Goal: Task Accomplishment & Management: Complete application form

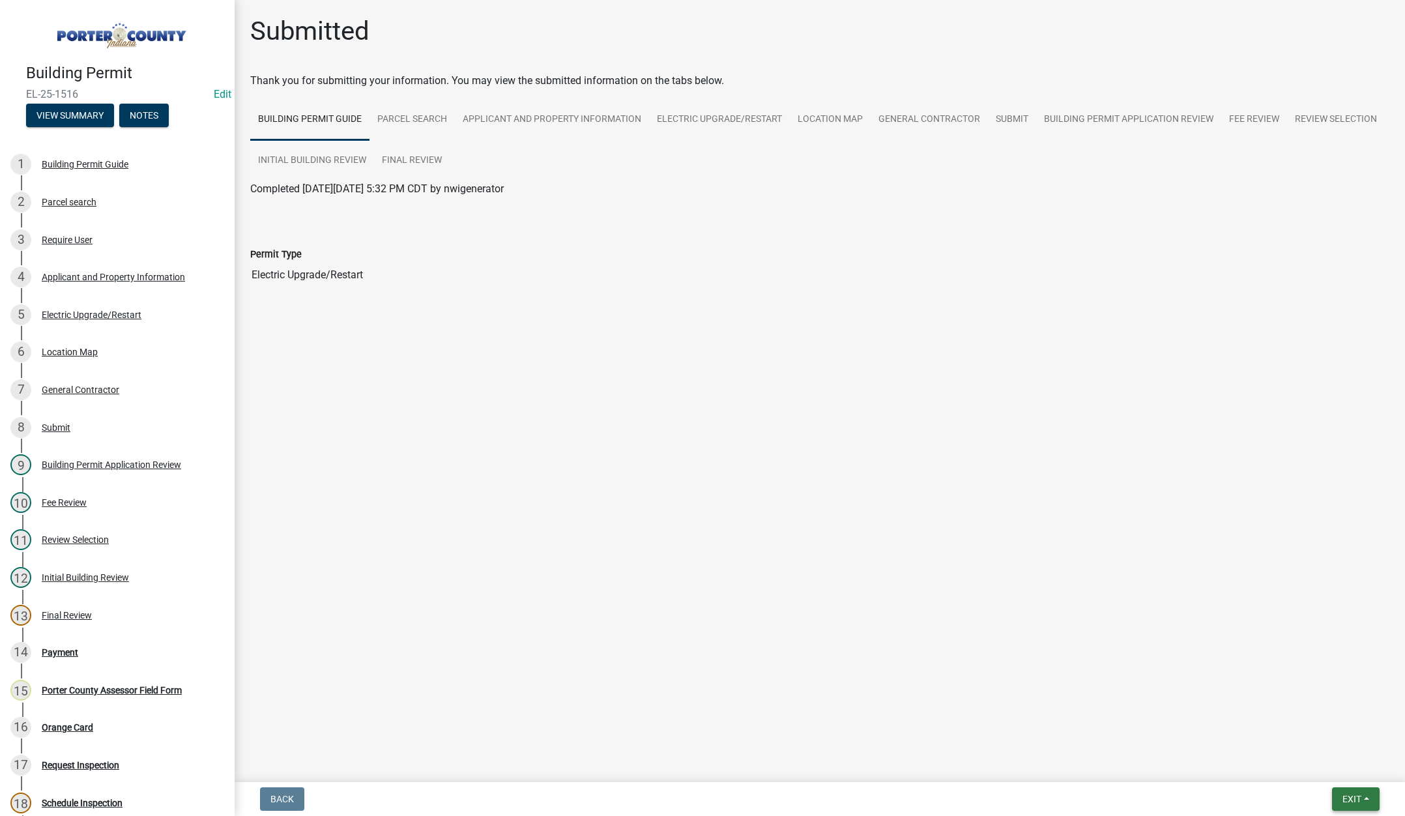
click at [1350, 795] on span "Exit" at bounding box center [1352, 799] width 19 height 10
click at [1337, 774] on button "Save & Exit" at bounding box center [1328, 765] width 104 height 31
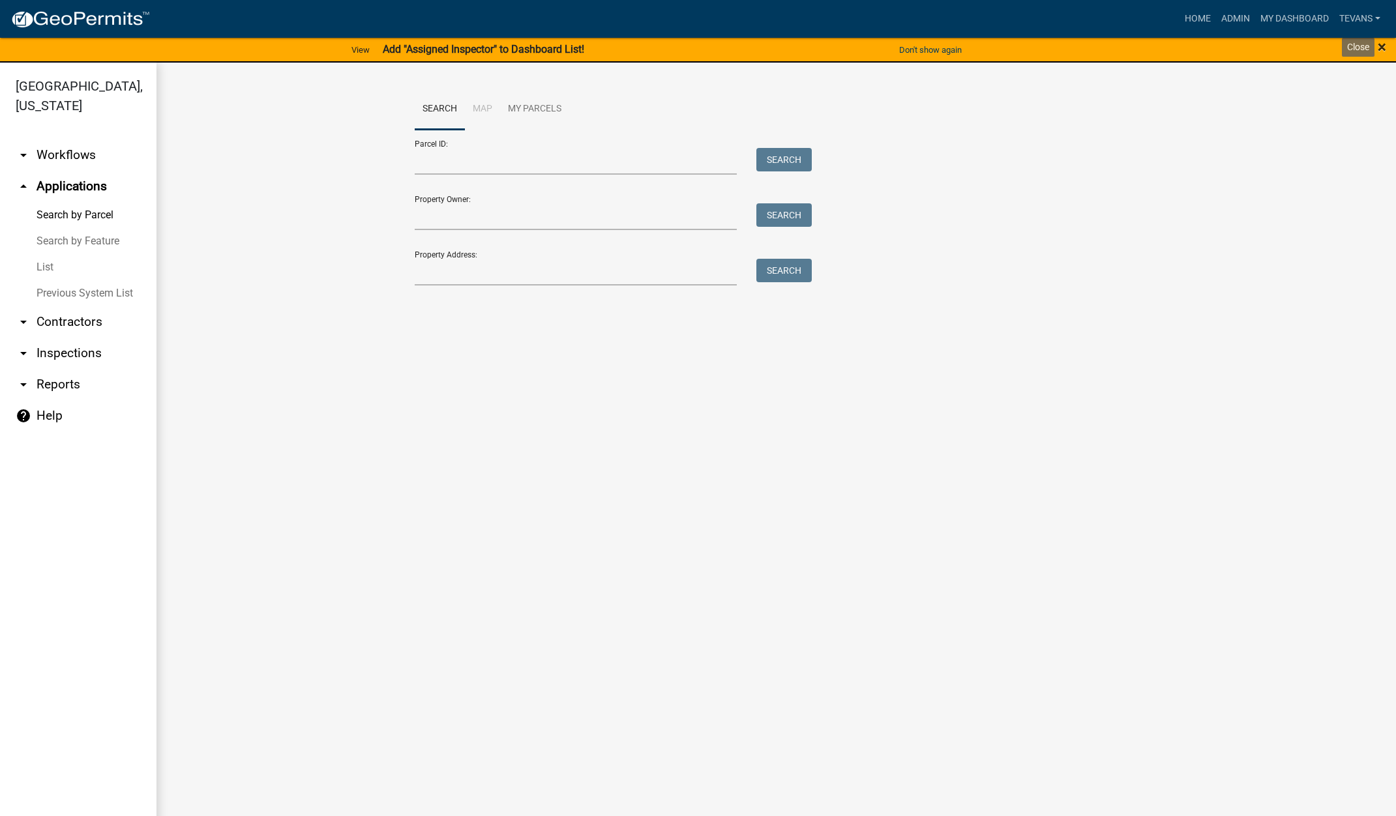
click at [1382, 46] on span "×" at bounding box center [1381, 47] width 8 height 18
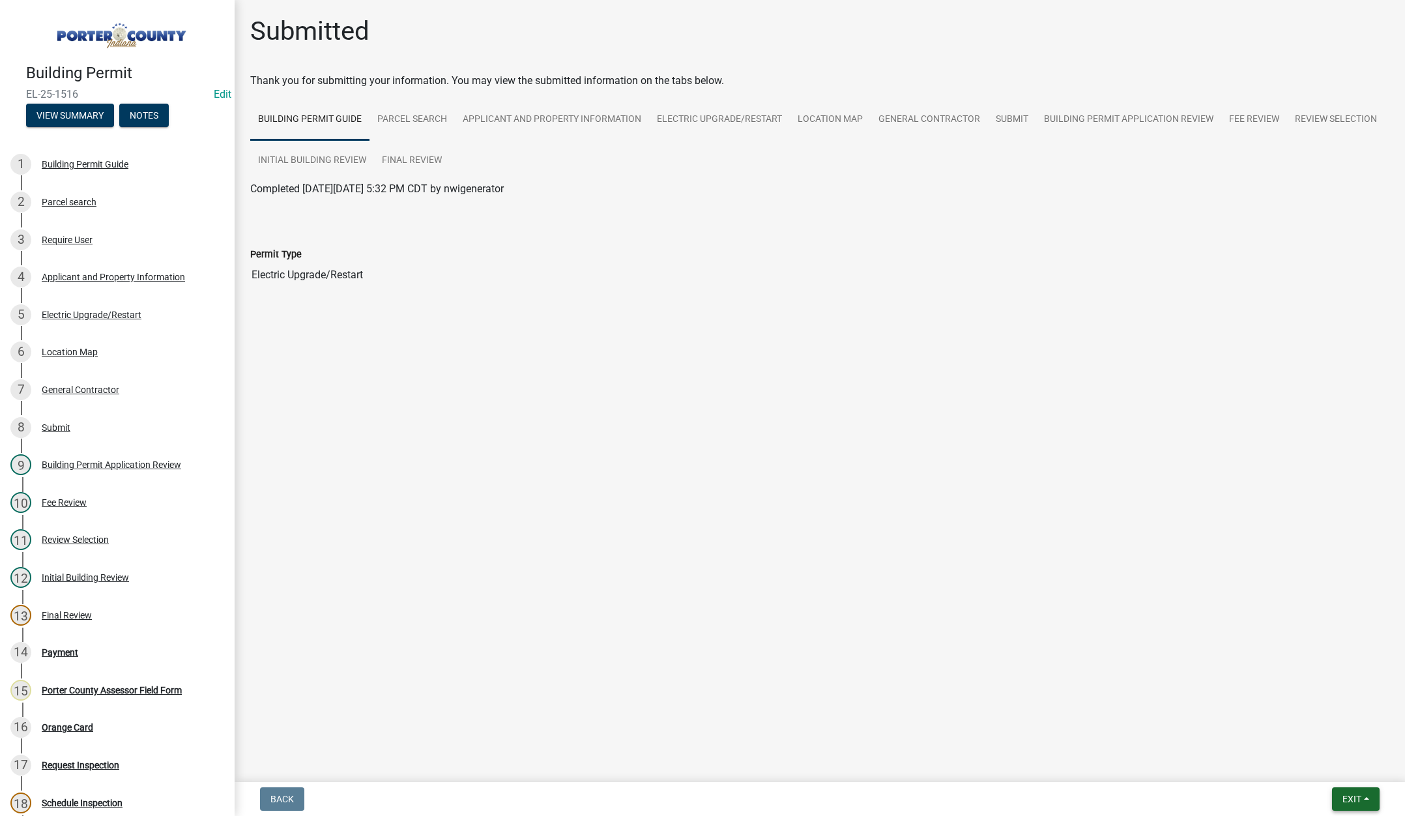
click at [1349, 798] on span "Exit" at bounding box center [1352, 799] width 19 height 10
click at [1346, 769] on button "Save & Exit" at bounding box center [1328, 765] width 104 height 31
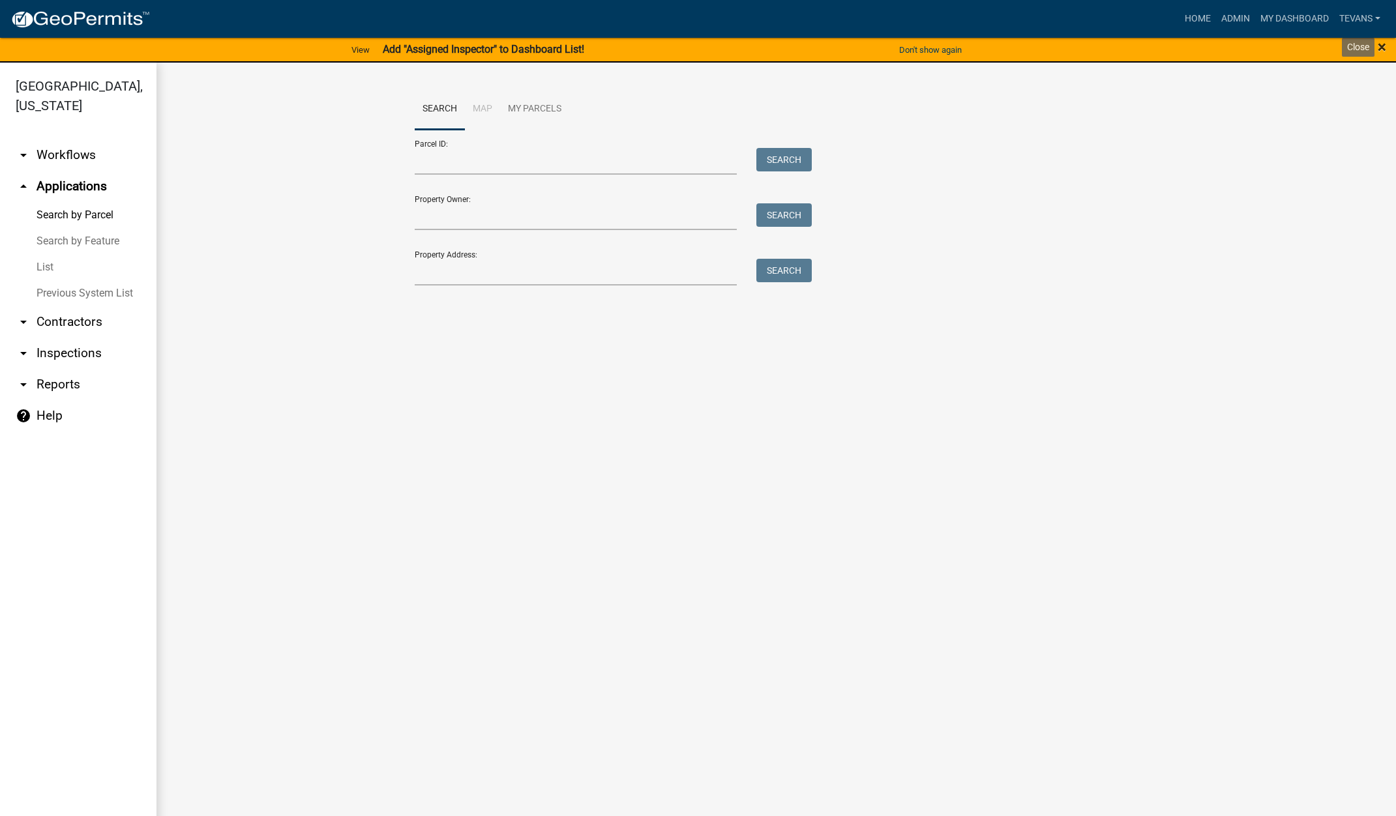
click at [1382, 42] on span "×" at bounding box center [1381, 47] width 8 height 18
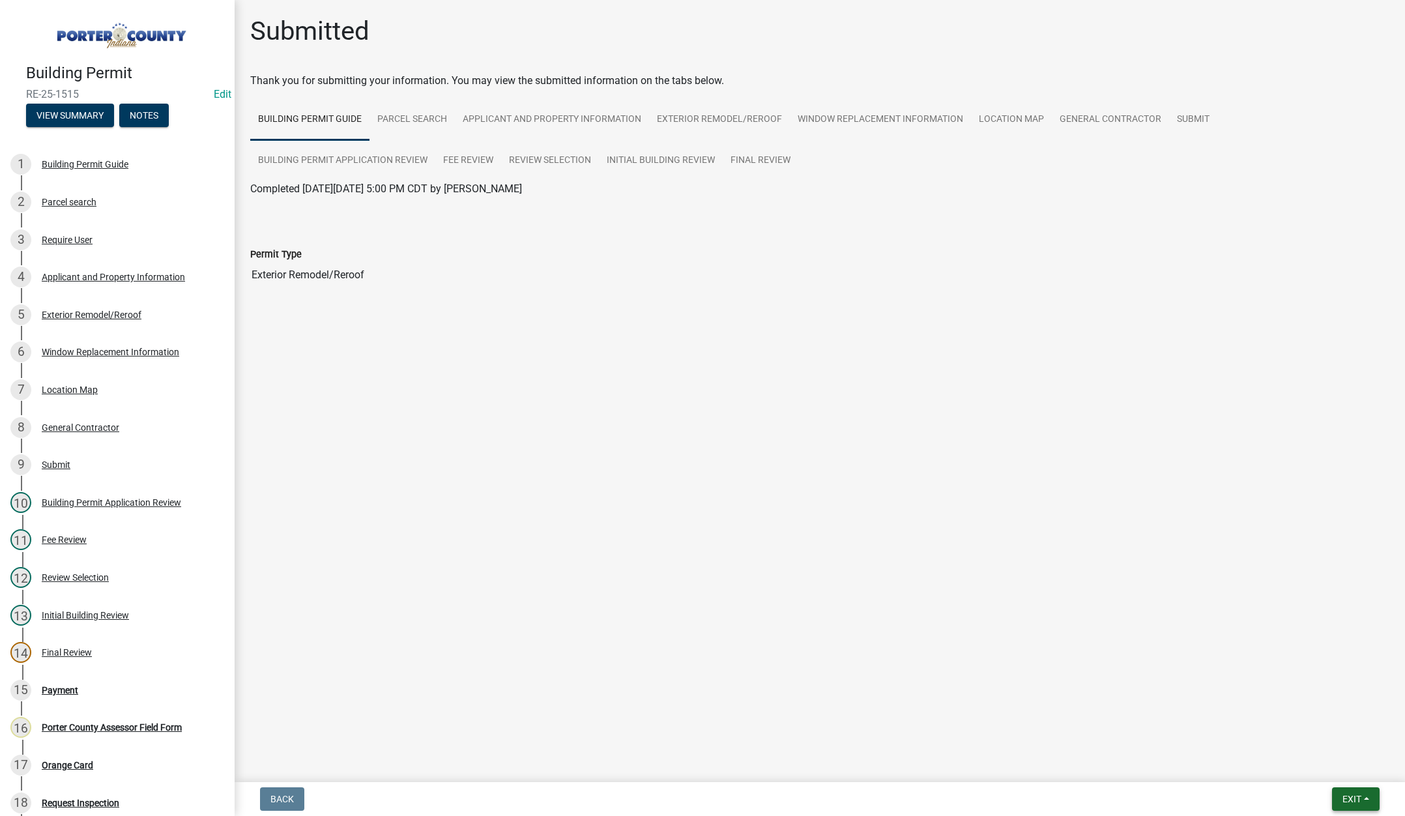
click at [1341, 795] on button "Exit" at bounding box center [1356, 798] width 48 height 23
click at [1335, 771] on button "Save & Exit" at bounding box center [1328, 765] width 104 height 31
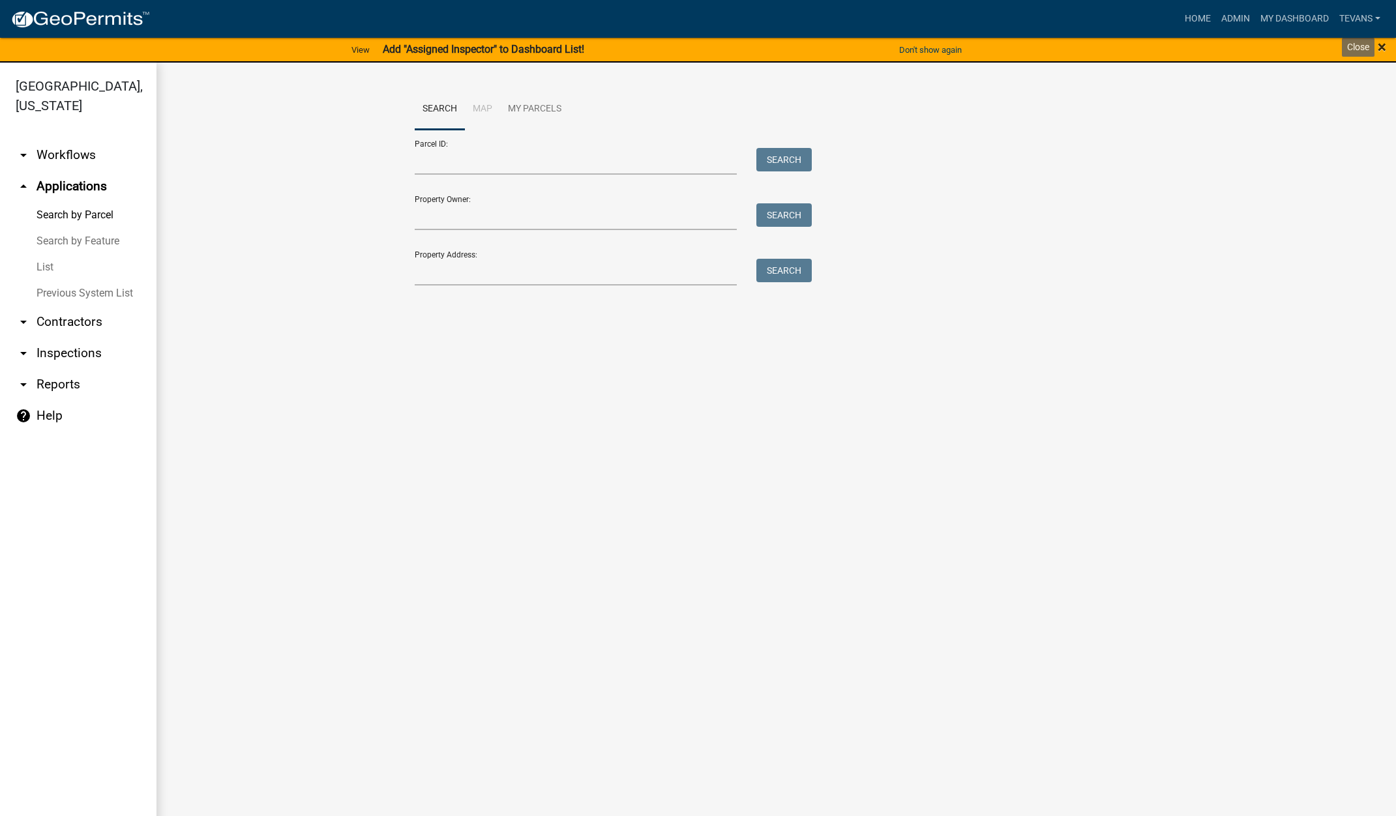
click at [1379, 46] on span "×" at bounding box center [1381, 47] width 8 height 18
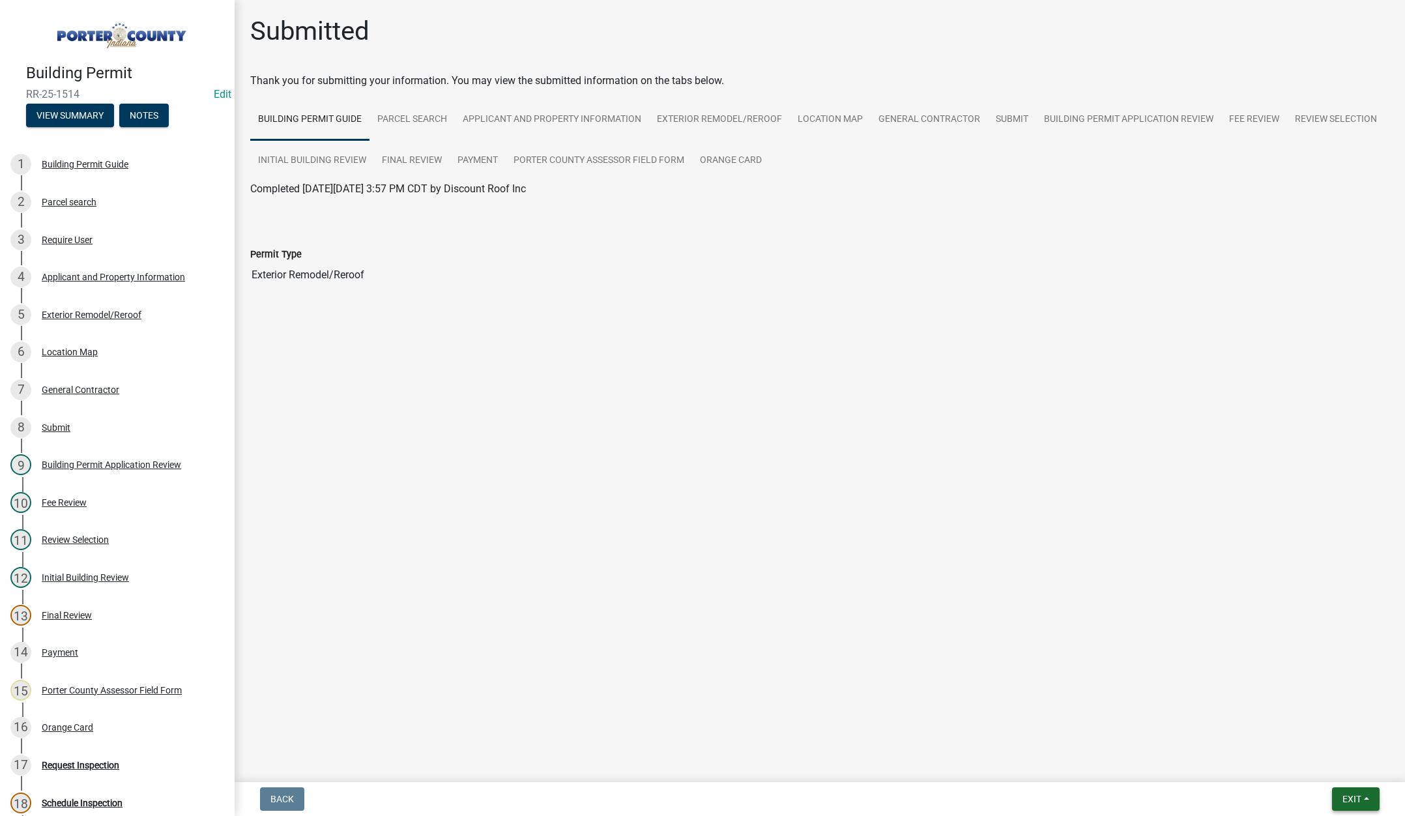
click at [1348, 787] on button "Exit" at bounding box center [1356, 798] width 48 height 23
click at [1331, 770] on button "Save & Exit" at bounding box center [1328, 765] width 104 height 31
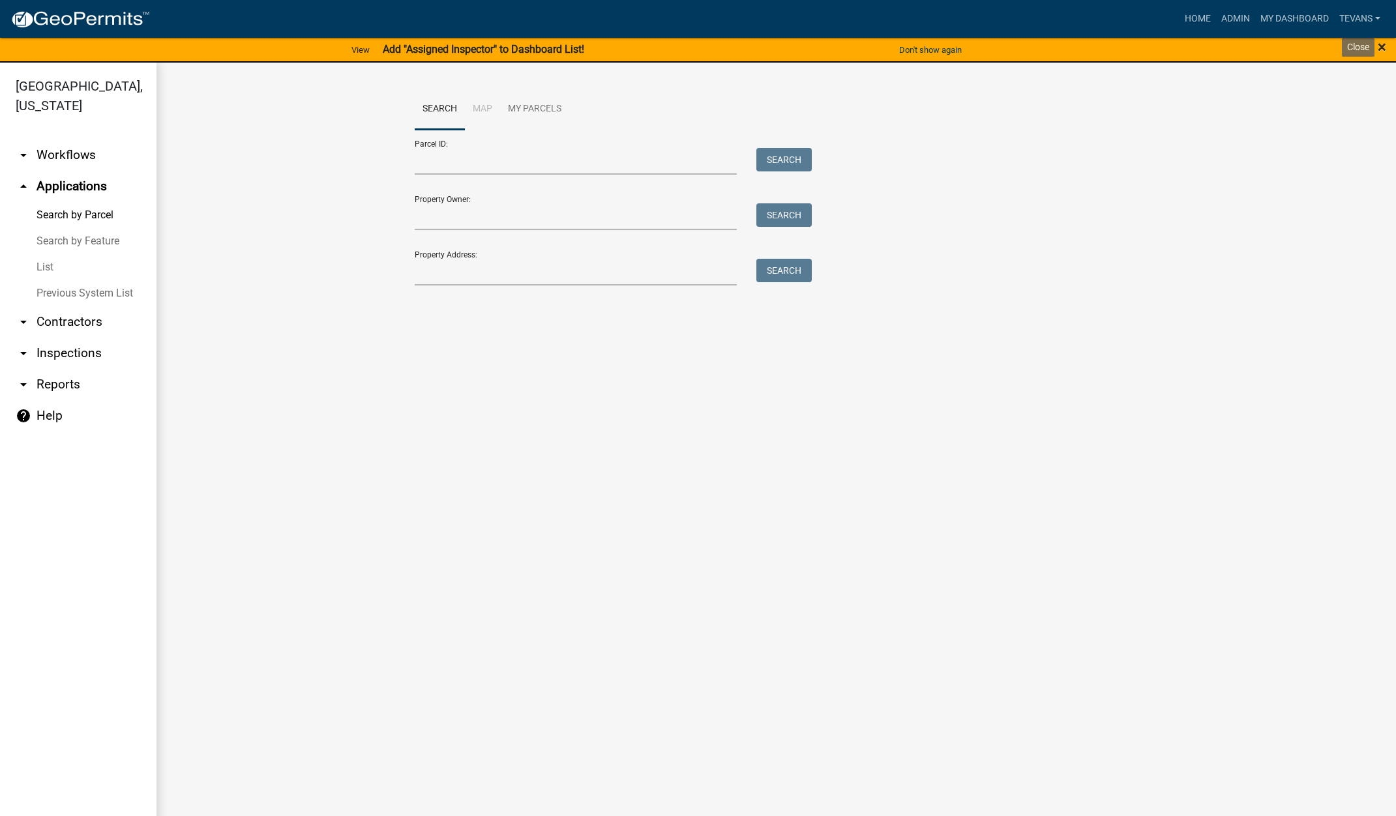
click at [1383, 44] on span "×" at bounding box center [1381, 47] width 8 height 18
